Goal: Task Accomplishment & Management: Use online tool/utility

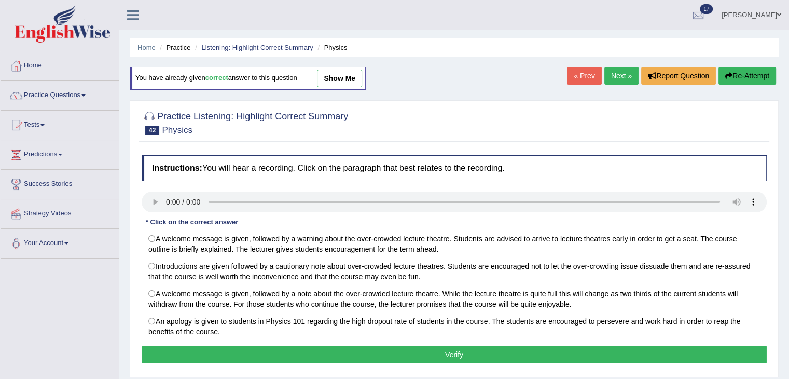
click at [21, 65] on div at bounding box center [16, 66] width 16 height 16
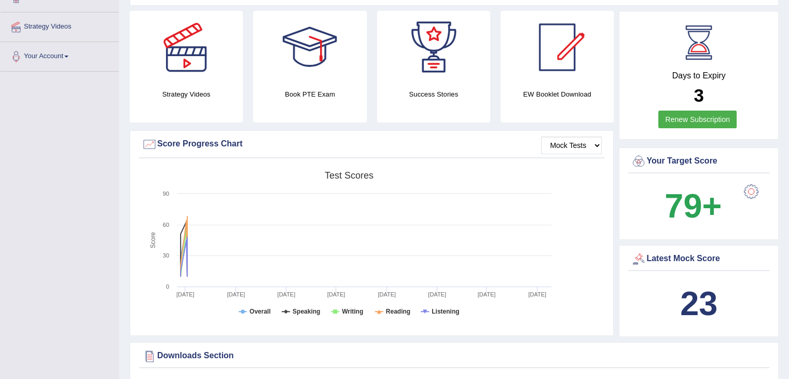
scroll to position [185, 0]
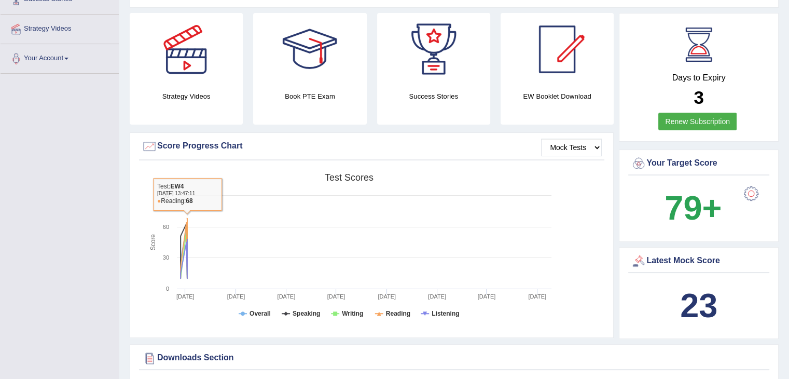
click at [300, 99] on h4 "Book PTE Exam" at bounding box center [309, 96] width 113 height 11
click at [311, 58] on div at bounding box center [309, 49] width 73 height 73
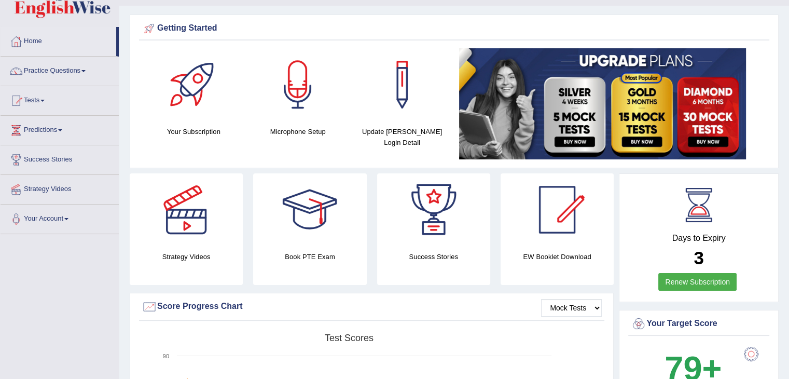
scroll to position [24, 0]
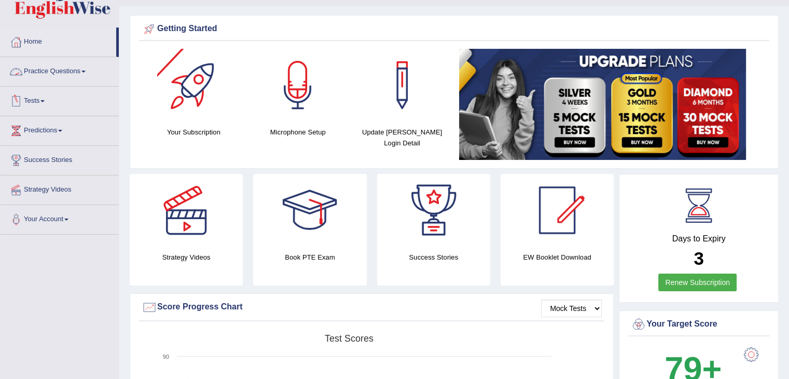
click at [63, 71] on link "Practice Questions" at bounding box center [60, 70] width 118 height 26
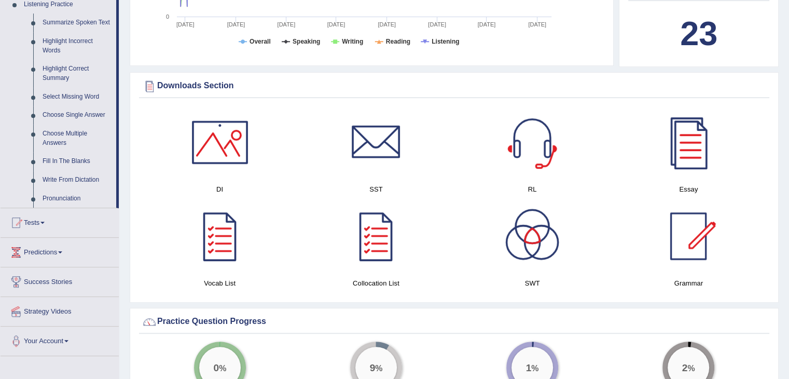
scroll to position [522, 0]
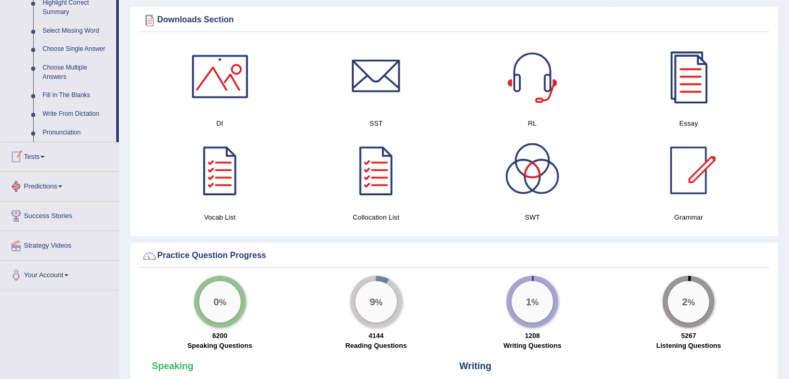
click at [36, 163] on link "Tests" at bounding box center [60, 155] width 118 height 26
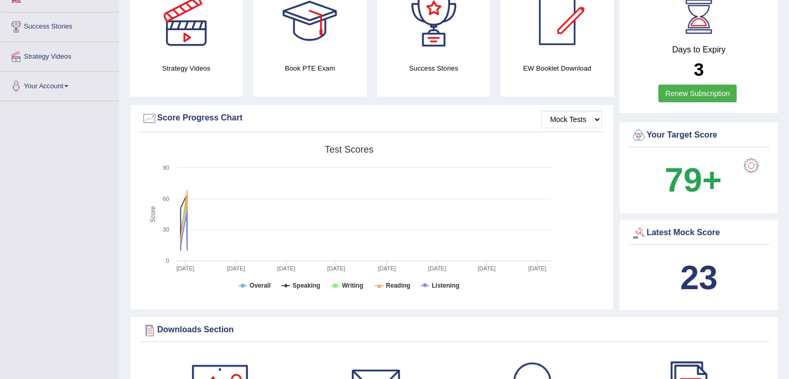
scroll to position [62, 0]
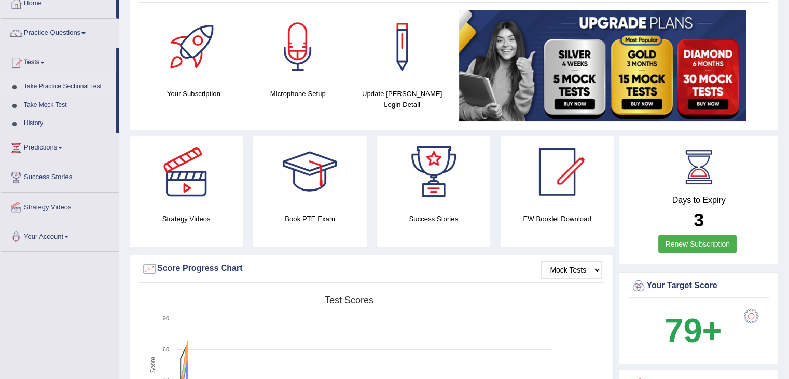
click at [76, 86] on link "Take Practice Sectional Test" at bounding box center [67, 86] width 97 height 19
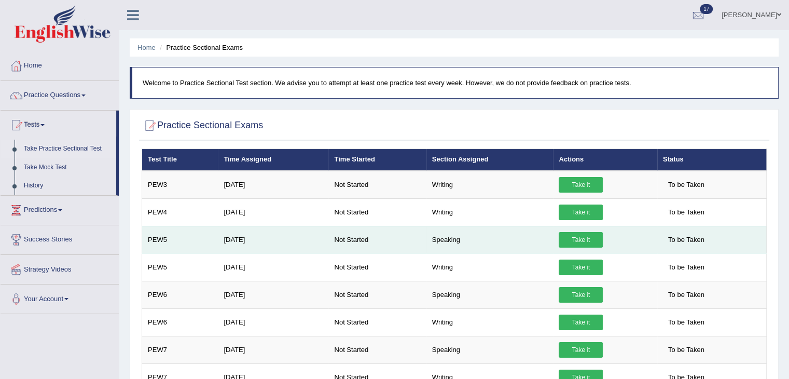
click at [580, 241] on link "Take it" at bounding box center [580, 240] width 44 height 16
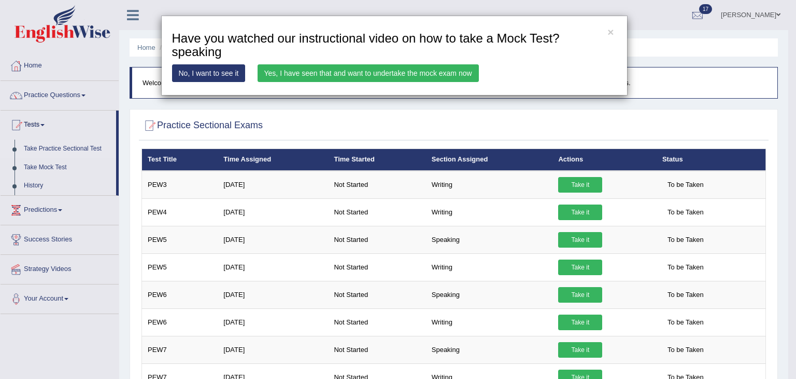
click at [404, 71] on link "Yes, I have seen that and want to undertake the mock exam now" at bounding box center [368, 73] width 221 height 18
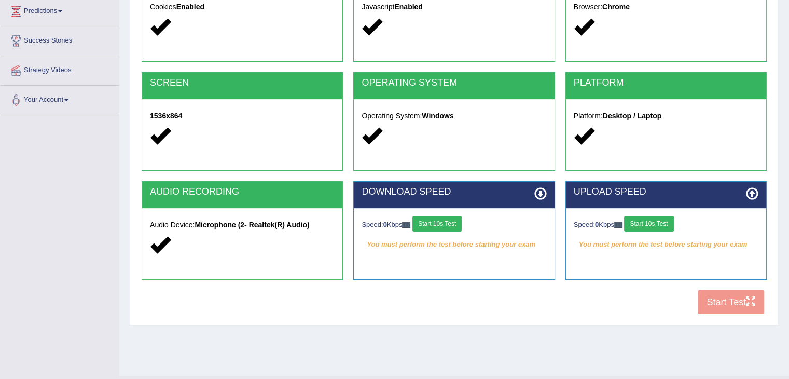
scroll to position [166, 0]
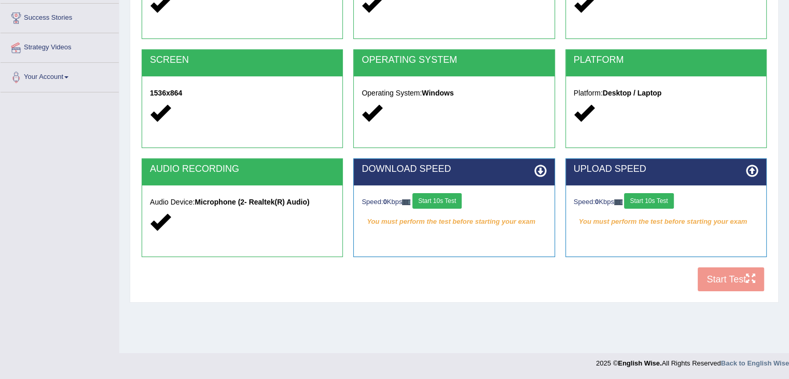
click at [441, 196] on button "Start 10s Test" at bounding box center [436, 201] width 49 height 16
click at [667, 201] on button "Start 10s Test" at bounding box center [648, 201] width 49 height 16
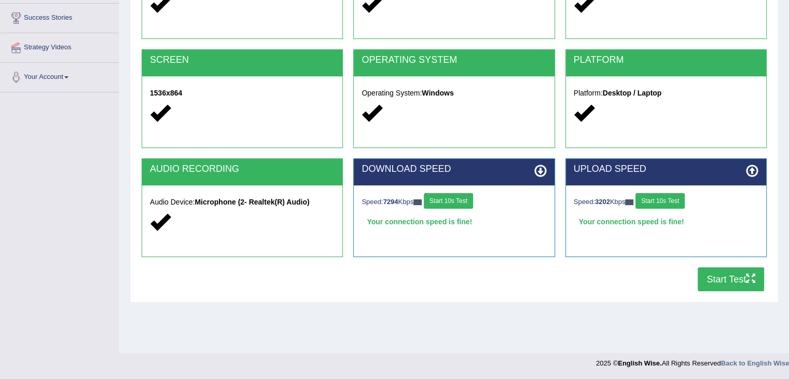
click at [717, 277] on button "Start Test" at bounding box center [730, 279] width 66 height 24
